Goal: Task Accomplishment & Management: Manage account settings

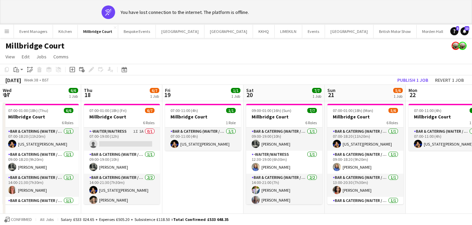
scroll to position [0, 217]
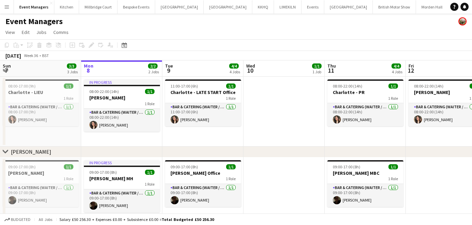
click at [449, 9] on button "Plumpton Race Course Close" at bounding box center [474, 6] width 50 height 13
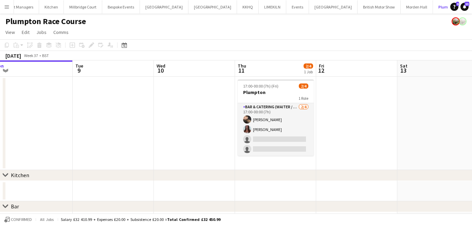
scroll to position [0, 265]
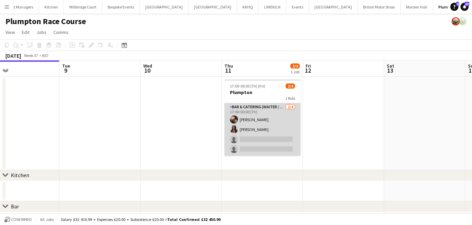
click at [247, 135] on app-card-role "Bar & Catering (Waiter / waitress) 2/4 17:00-00:00 (7h) Lily Minton Beatrice No…" at bounding box center [263, 129] width 76 height 53
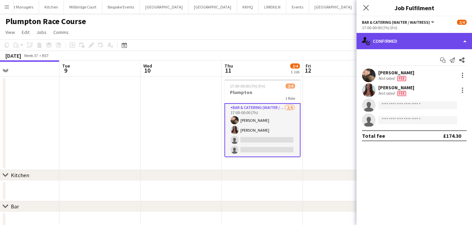
click at [389, 40] on div "single-neutral-actions-check-2 Confirmed" at bounding box center [415, 41] width 116 height 16
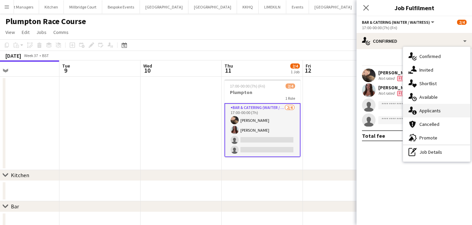
click at [423, 106] on div "single-neutral-actions-information Applicants" at bounding box center [436, 111] width 67 height 14
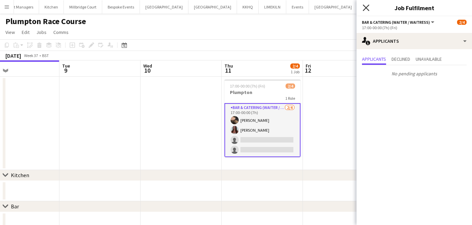
click at [366, 8] on icon at bounding box center [366, 7] width 6 height 6
